Goal: Transaction & Acquisition: Purchase product/service

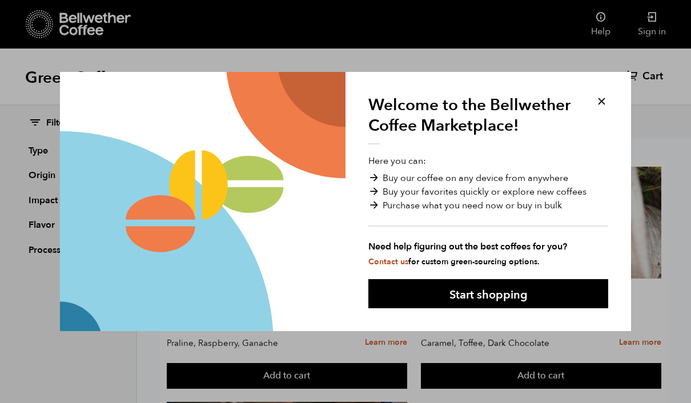
scroll to position [73, 0]
click at [448, 287] on button "Start shopping" at bounding box center [488, 293] width 240 height 29
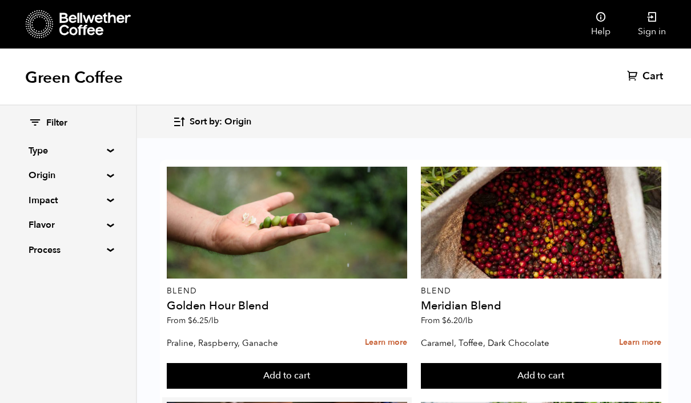
scroll to position [307, 0]
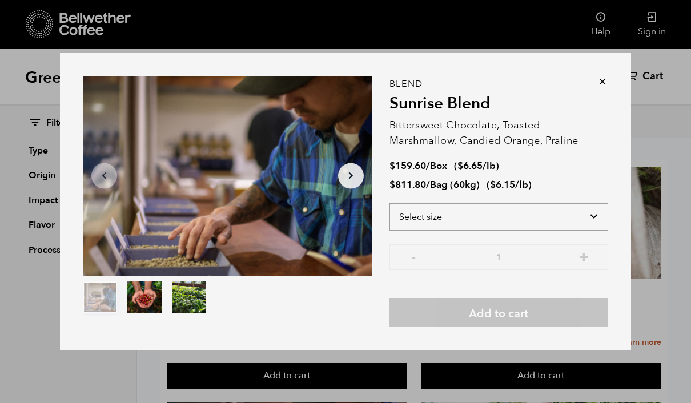
select select "bag-3"
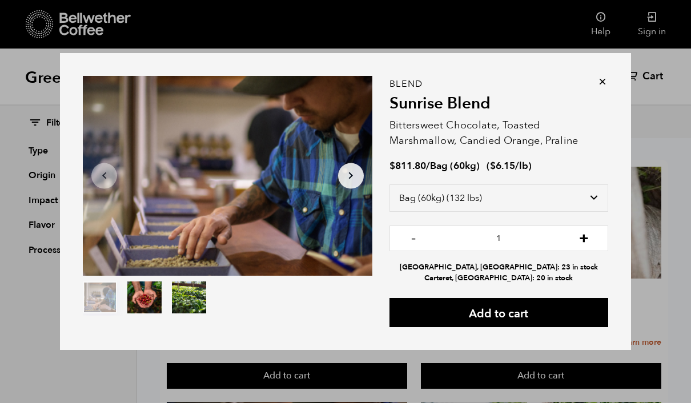
click at [584, 243] on button "+" at bounding box center [584, 236] width 14 height 11
click at [414, 243] on button "-" at bounding box center [414, 236] width 14 height 11
type input "1"
click at [605, 87] on icon at bounding box center [602, 81] width 11 height 11
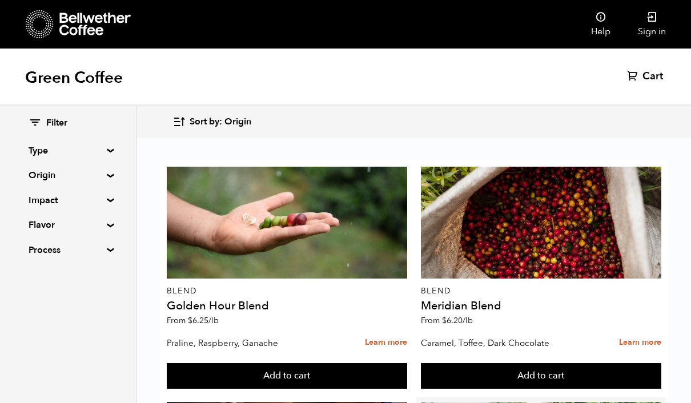
scroll to position [0, 0]
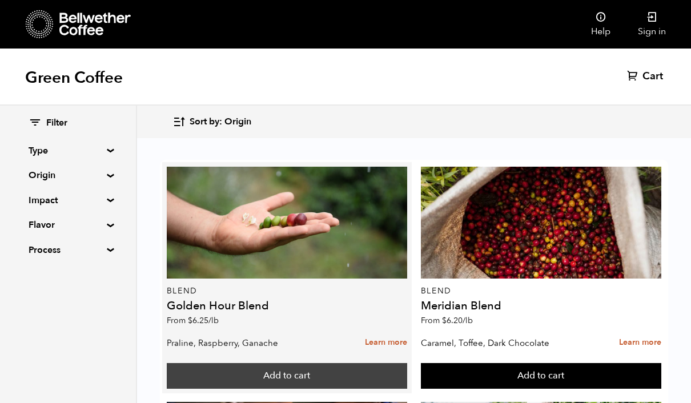
click at [325, 374] on button "Add to cart" at bounding box center [287, 376] width 241 height 26
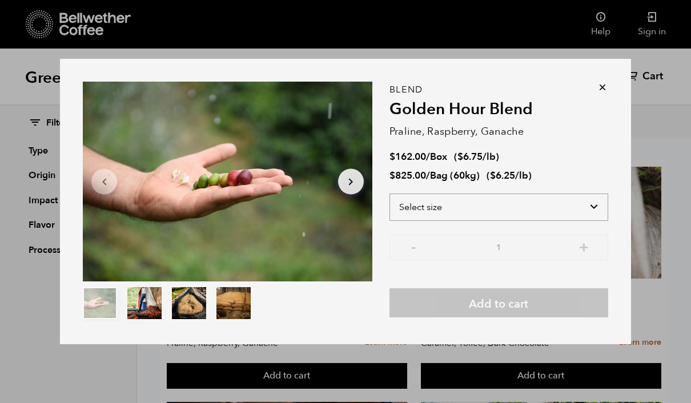
select select "bag-3"
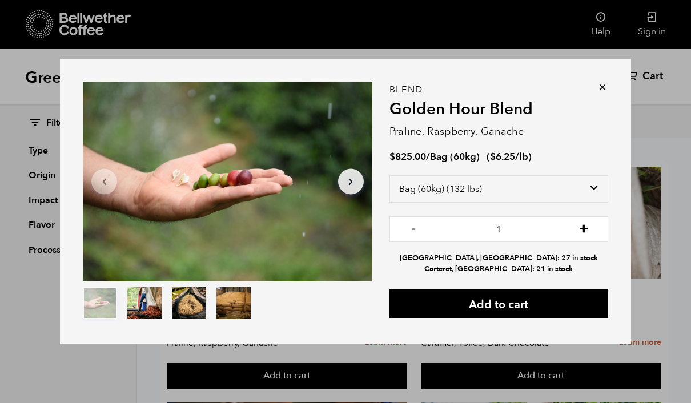
click at [584, 229] on button "+" at bounding box center [584, 227] width 14 height 11
type input "2"
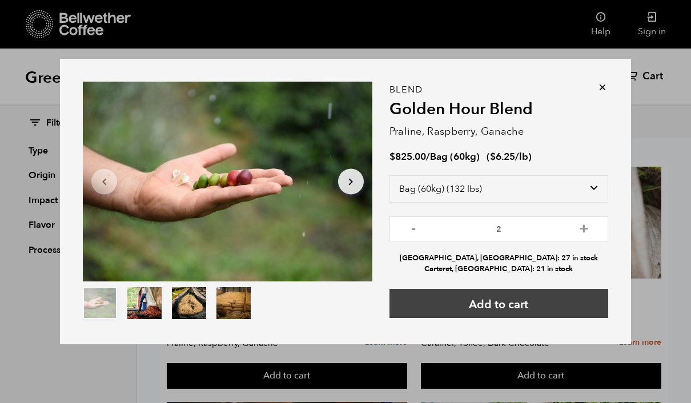
click at [523, 311] on button "Add to cart" at bounding box center [498, 303] width 219 height 29
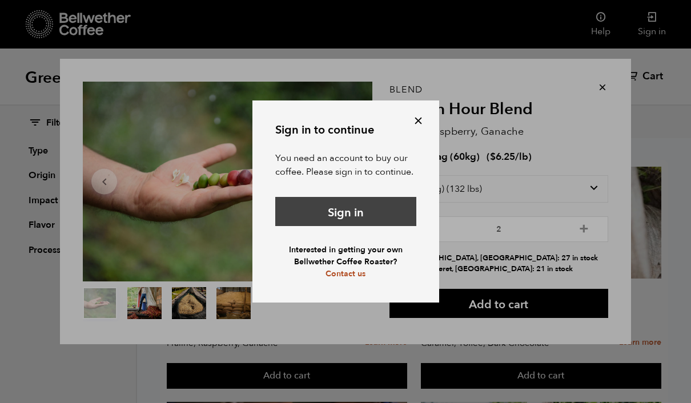
click at [367, 215] on link "Sign in" at bounding box center [345, 211] width 141 height 29
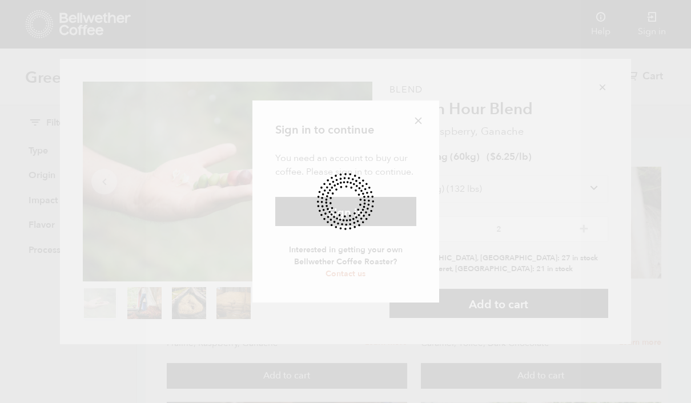
click at [424, 114] on div at bounding box center [345, 201] width 691 height 403
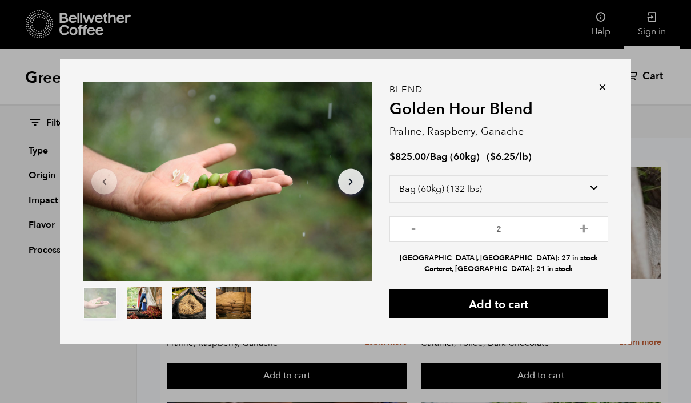
click at [652, 37] on div "Item 1 of 4 Arrow Left Arrow Right item 0 item 1 item 2 item 3 Item 1 of 4 Blen…" at bounding box center [345, 201] width 691 height 403
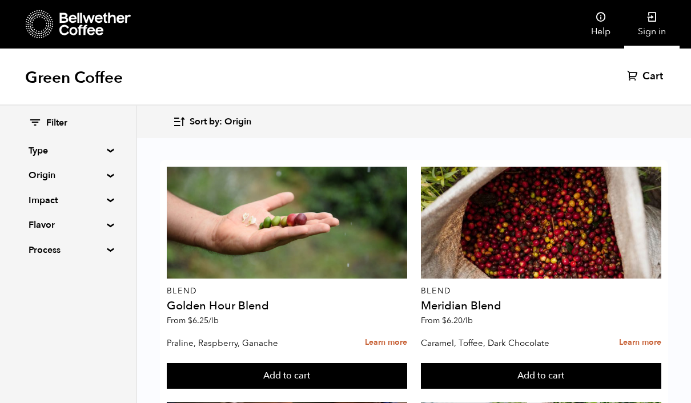
click at [652, 35] on link "Sign in" at bounding box center [651, 24] width 55 height 49
